Goal: Book appointment/travel/reservation

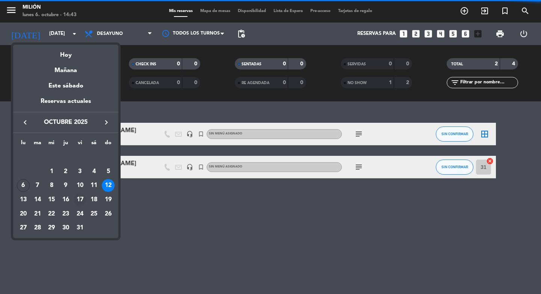
click at [81, 199] on div "17" at bounding box center [80, 199] width 13 height 13
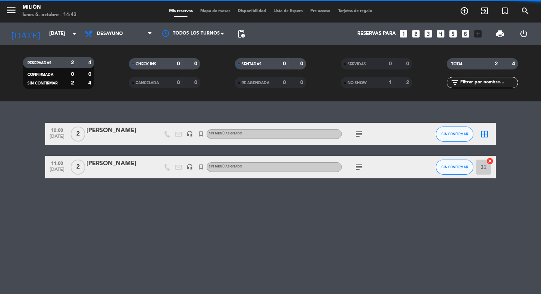
type input "[DATE]"
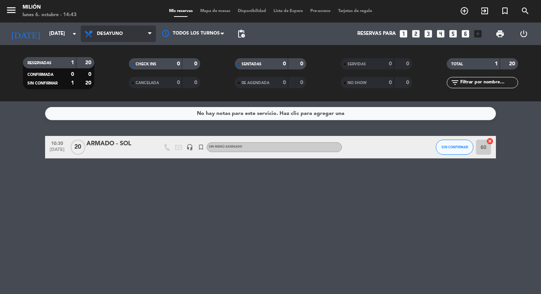
click at [120, 32] on span "Desayuno" at bounding box center [110, 33] width 26 height 5
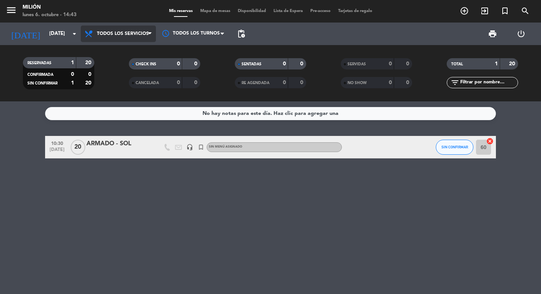
click at [121, 50] on div "menu Milión [DATE] 6. octubre - 14:43 Mis reservas Mapa de mesas Disponibilidad…" at bounding box center [270, 50] width 541 height 101
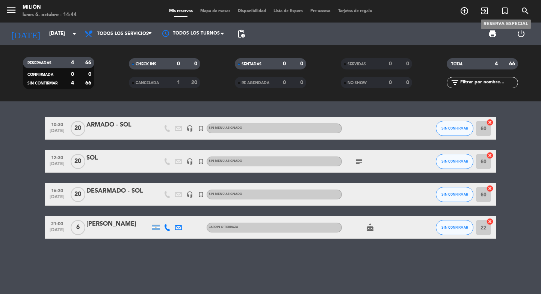
click at [504, 13] on icon "turned_in_not" at bounding box center [504, 10] width 9 height 9
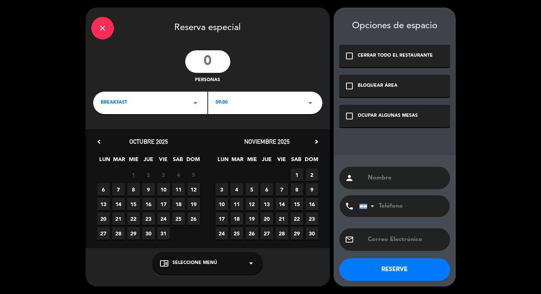
click at [212, 62] on input "number" at bounding box center [207, 61] width 45 height 23
type input "24"
click at [135, 106] on div "BREAKFAST arrow_drop_down" at bounding box center [150, 103] width 114 height 23
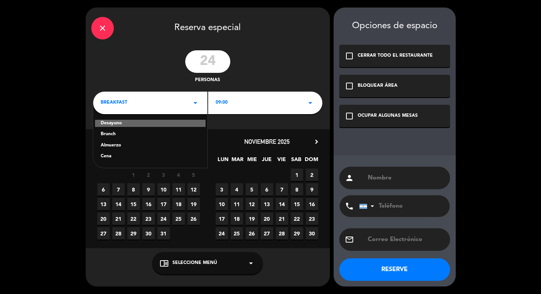
click at [180, 107] on div "BREAKFAST arrow_drop_down" at bounding box center [150, 103] width 114 height 23
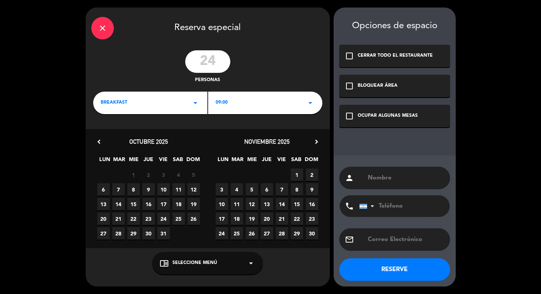
click at [180, 107] on div "BREAKFAST arrow_drop_down" at bounding box center [150, 103] width 114 height 23
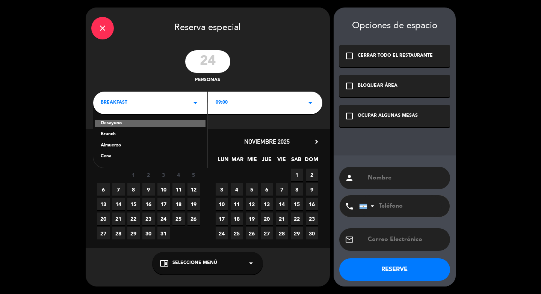
click at [131, 160] on div "Cena" at bounding box center [150, 157] width 99 height 8
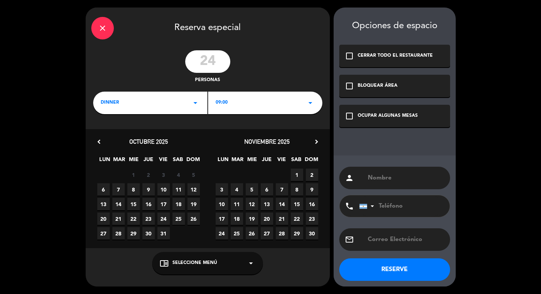
click at [233, 113] on div "09:00 arrow_drop_down" at bounding box center [265, 103] width 114 height 23
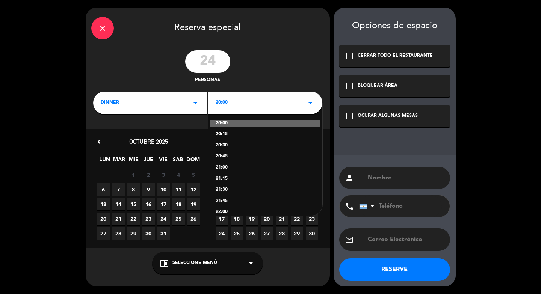
click at [228, 125] on div "20:00" at bounding box center [265, 124] width 110 height 8
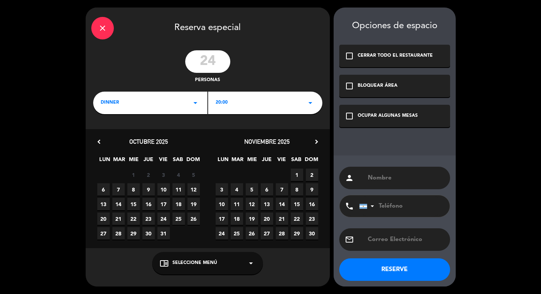
click at [162, 208] on span "17" at bounding box center [163, 204] width 12 height 12
click at [376, 124] on div "check_box_outline_blank OCUPAR ALGUNAS MESAS" at bounding box center [394, 116] width 111 height 23
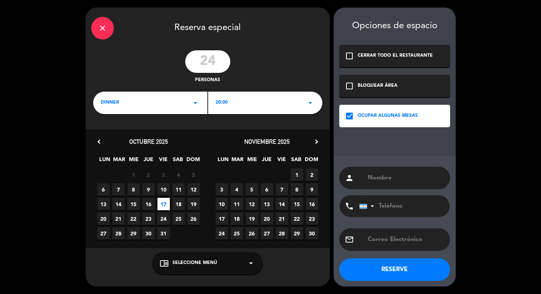
click at [378, 180] on input "text" at bounding box center [405, 178] width 77 height 11
type input "[GEOGRAPHIC_DATA]."
click at [406, 276] on button "RESERVE" at bounding box center [394, 269] width 111 height 23
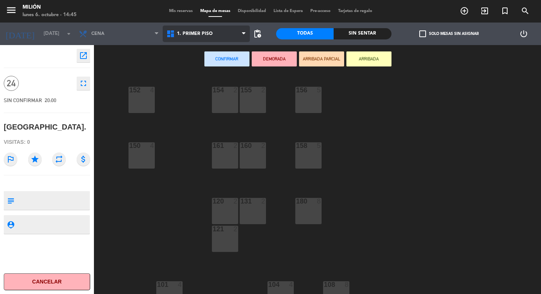
click at [201, 29] on span "1. PRIMER PISO" at bounding box center [207, 34] width 88 height 17
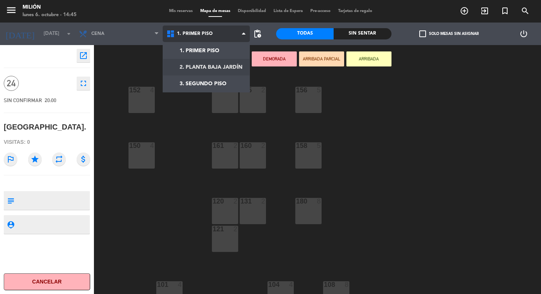
click at [197, 68] on ng-component "menu Milión [DATE] 6. octubre - 14:45 Mis reservas Mapa de mesas Disponibilidad…" at bounding box center [270, 147] width 541 height 294
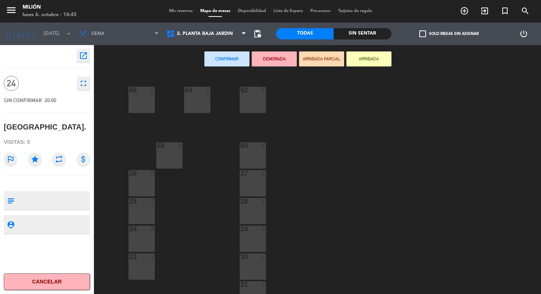
click at [202, 109] on div "64 2" at bounding box center [197, 100] width 26 height 26
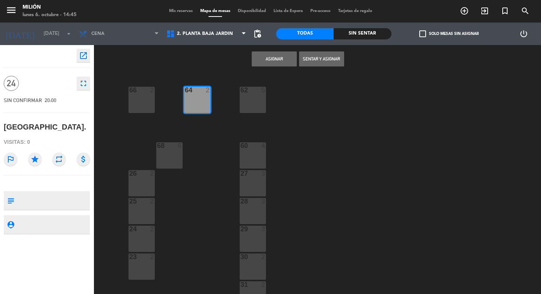
click at [172, 156] on div "68 6" at bounding box center [169, 155] width 26 height 26
click at [258, 144] on div at bounding box center [252, 145] width 12 height 7
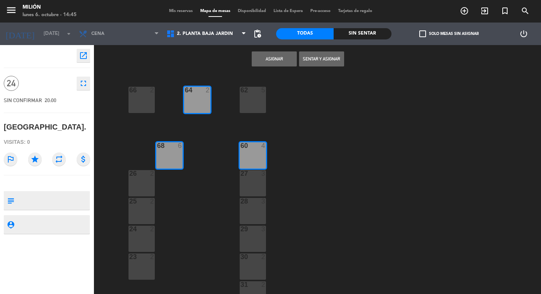
click at [257, 104] on div "62 5" at bounding box center [253, 100] width 26 height 26
click at [133, 104] on div "66 2" at bounding box center [141, 100] width 26 height 26
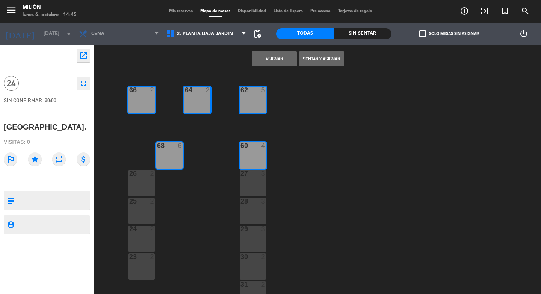
click at [272, 64] on button "Asignar" at bounding box center [274, 58] width 45 height 15
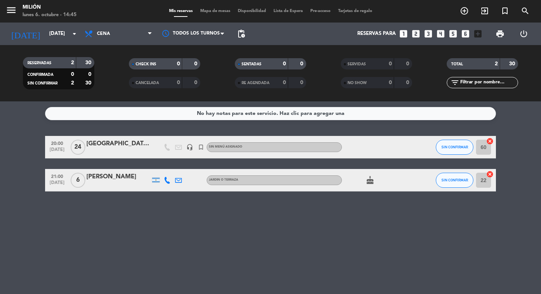
click at [107, 145] on div "[GEOGRAPHIC_DATA]." at bounding box center [118, 144] width 64 height 10
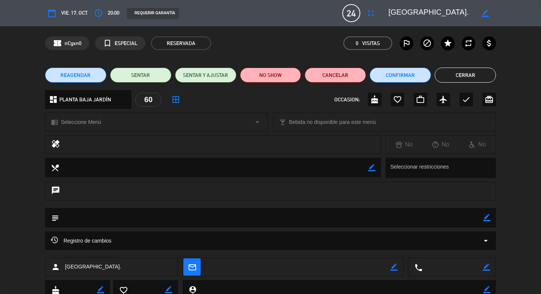
click at [483, 217] on icon "border_color" at bounding box center [486, 217] width 7 height 7
click at [448, 219] on textarea at bounding box center [271, 217] width 424 height 19
click at [483, 221] on div at bounding box center [486, 218] width 7 height 20
click at [483, 219] on icon at bounding box center [486, 217] width 7 height 7
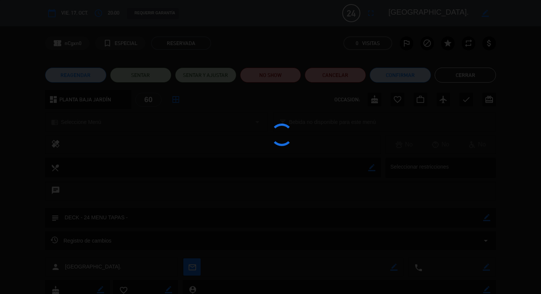
type textarea "DECK - 24 MENU TAPAS -"
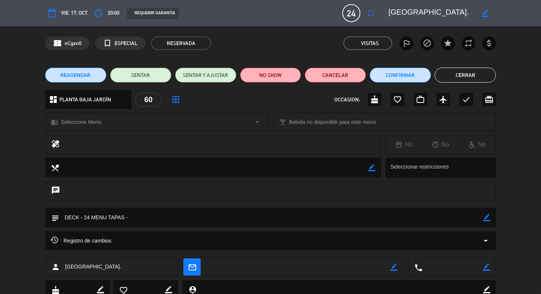
click at [467, 78] on button "Cerrar" at bounding box center [465, 75] width 61 height 15
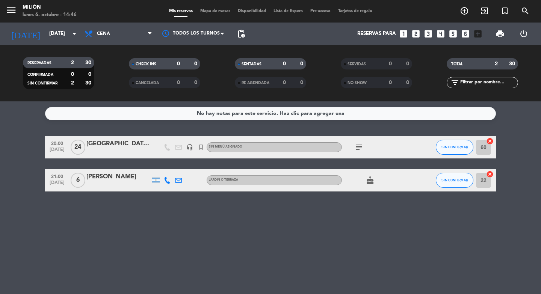
click at [357, 148] on icon "subject" at bounding box center [358, 147] width 9 height 9
click at [115, 144] on div "[GEOGRAPHIC_DATA]." at bounding box center [118, 144] width 64 height 10
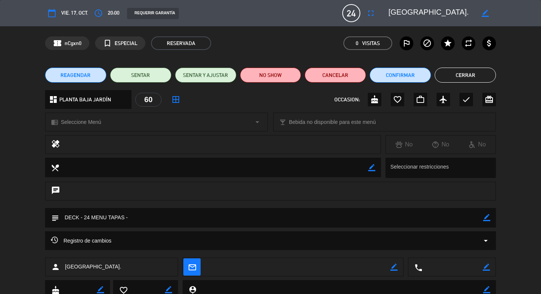
click at [483, 216] on icon "border_color" at bounding box center [486, 217] width 7 height 7
click at [449, 226] on textarea at bounding box center [271, 217] width 424 height 19
type textarea "DECK - 24 MENU TAPAS - DECK"
click at [483, 216] on icon at bounding box center [486, 217] width 7 height 7
click at [468, 77] on button "Cerrar" at bounding box center [465, 75] width 61 height 15
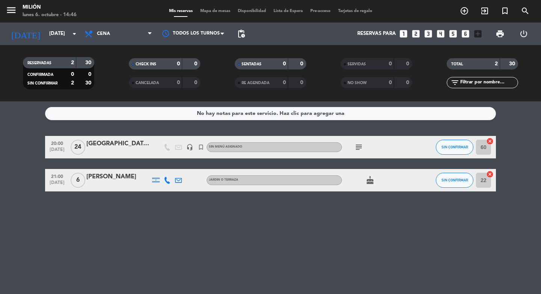
click at [96, 143] on div "[GEOGRAPHIC_DATA]." at bounding box center [118, 144] width 64 height 10
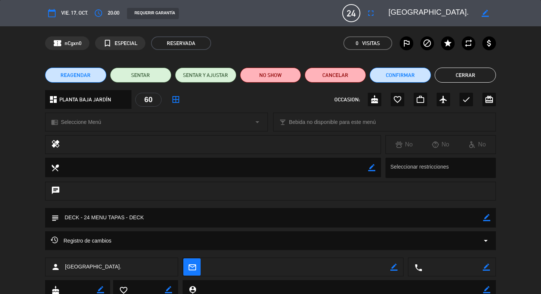
click at [483, 220] on icon "border_color" at bounding box center [486, 217] width 7 height 7
click at [433, 218] on textarea at bounding box center [271, 217] width 424 height 19
type textarea "DECK - 24 MENU TAPAS - DECK- MESA EN U CON FLORES Y VELAS"
click at [483, 218] on icon at bounding box center [486, 217] width 7 height 7
click at [464, 78] on button "Cerrar" at bounding box center [465, 75] width 61 height 15
